Goal: Find contact information: Find contact information

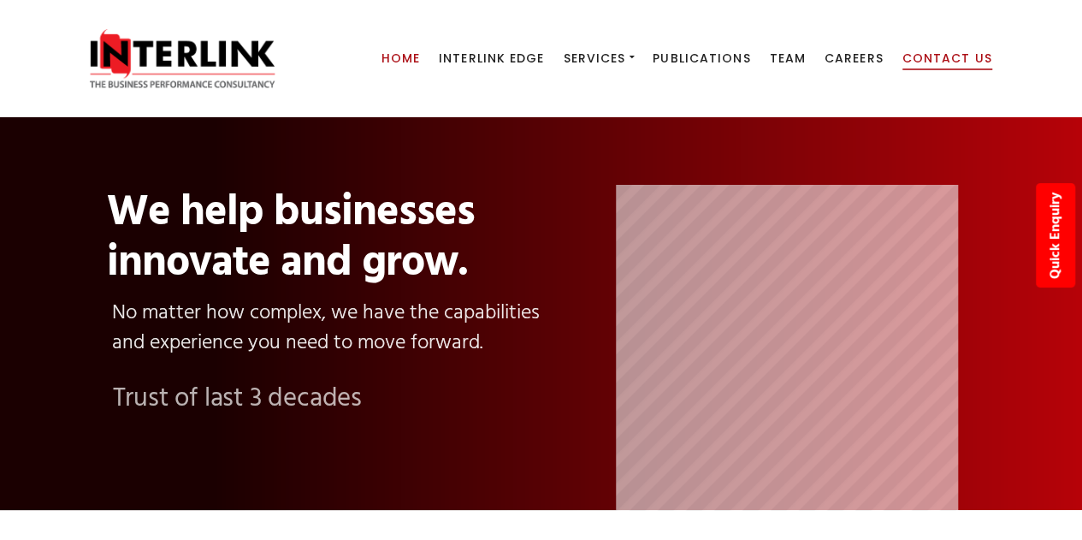
click at [927, 54] on span "Contact Us" at bounding box center [947, 58] width 90 height 17
